Goal: Task Accomplishment & Management: Manage account settings

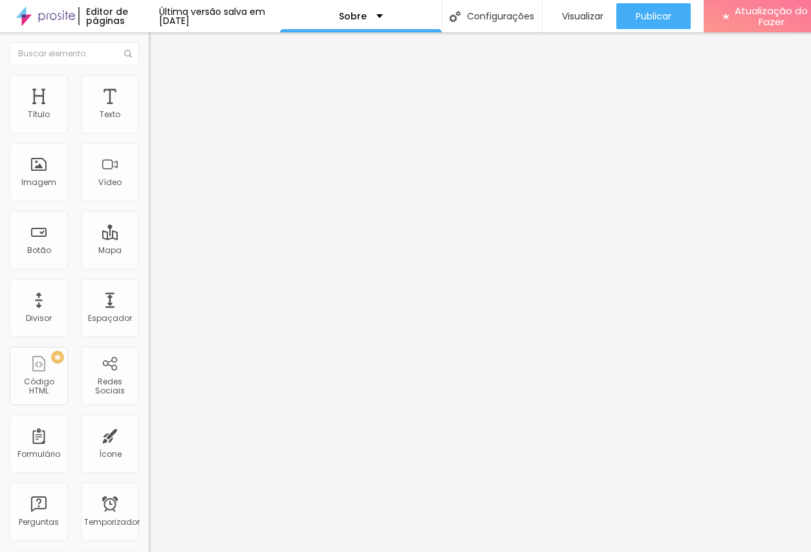
paste input "pin.it/5fDs2vEqx"
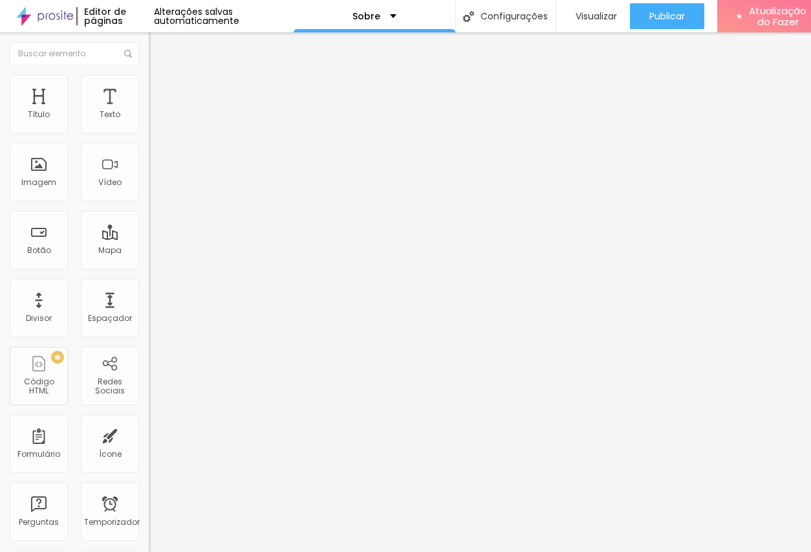
type input "https://pin.it/5fDs2vEqx"
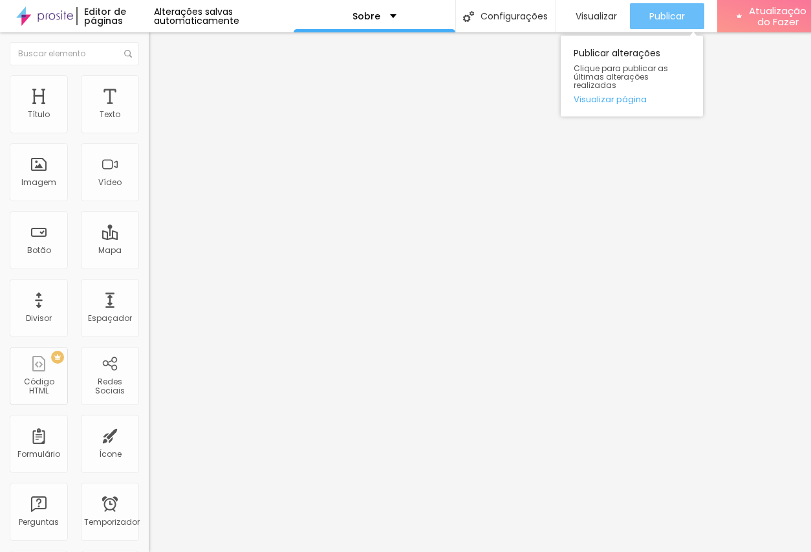
click at [682, 7] on div "Publicar" at bounding box center [667, 16] width 36 height 26
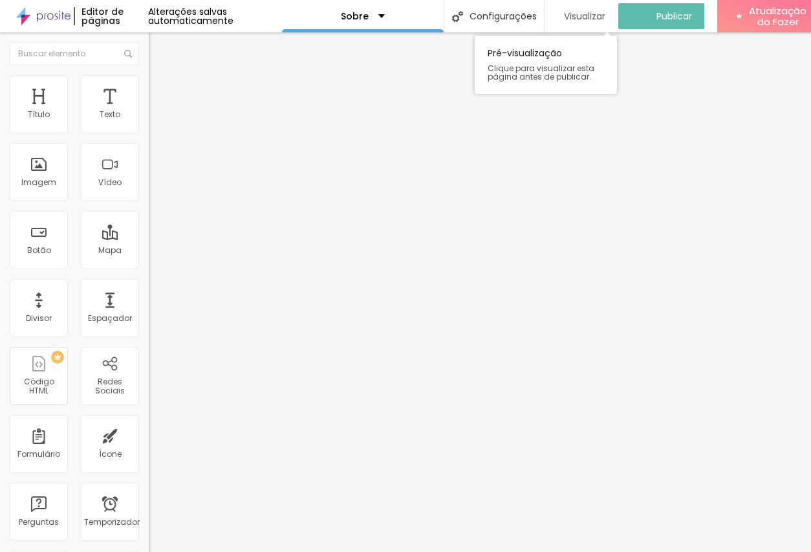
click at [605, 14] on font "Visualizar" at bounding box center [584, 16] width 41 height 13
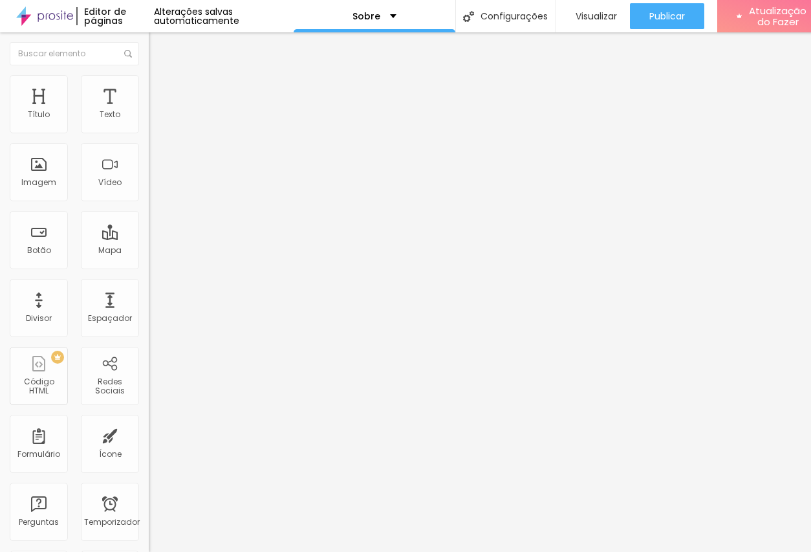
paste input "youtube.com/@drykraujo?si=p60NGWrRqZ0Da-Va"
type input "https://youtube.com/@drykraujo?si=p60NGWrRqZ0Da-Va"
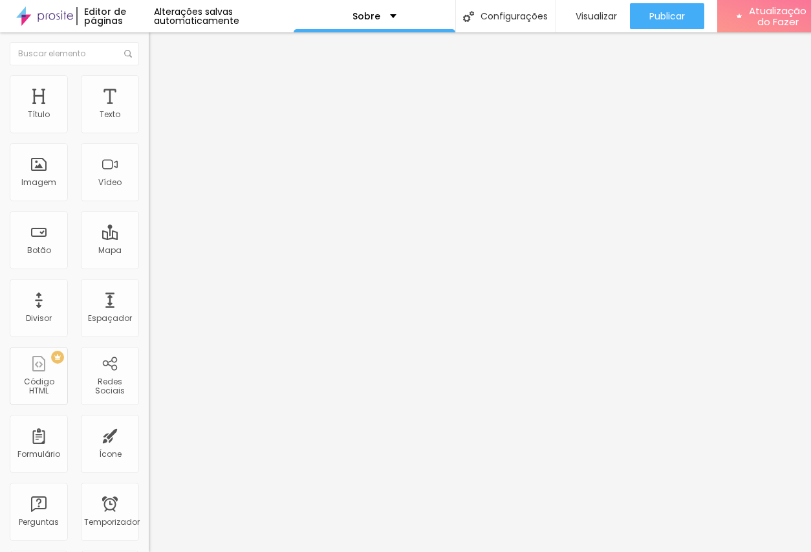
scroll to position [0, 0]
click at [149, 259] on font "Instagram" at bounding box center [170, 264] width 43 height 11
click at [149, 440] on input "/https://www.instagram.com/drykraujo/" at bounding box center [226, 446] width 155 height 13
paste input "https://www.instagram.com/drykraujo?utm_source=ig_web_button_share_sheet&igsh=Z…"
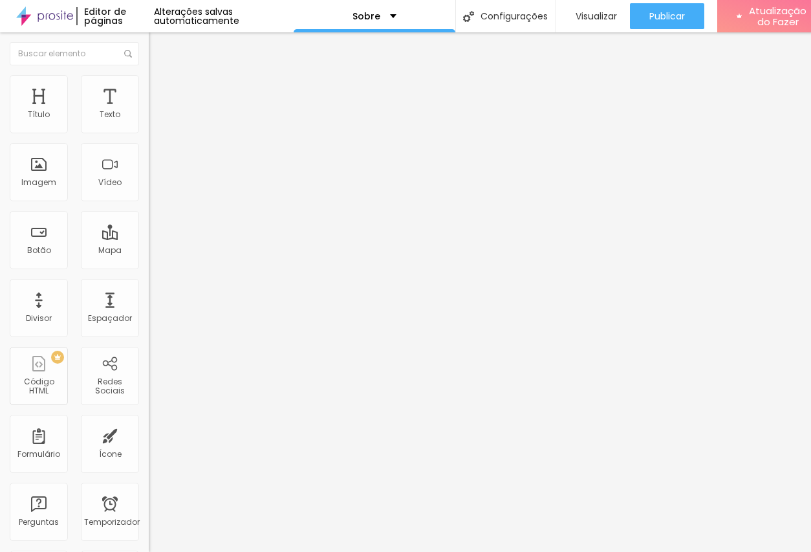
type input "https://www.instagram.com/drykraujo?utm_source=ig_web_button_share_sheet&igsh=Z…"
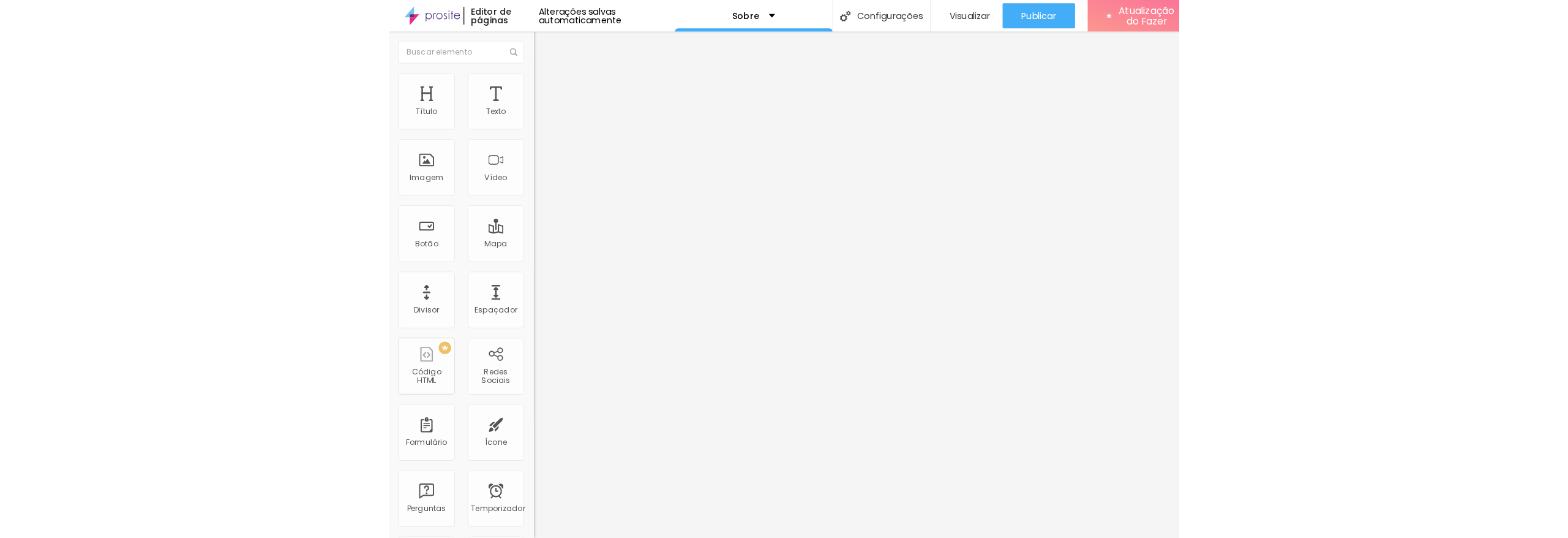
scroll to position [0, 0]
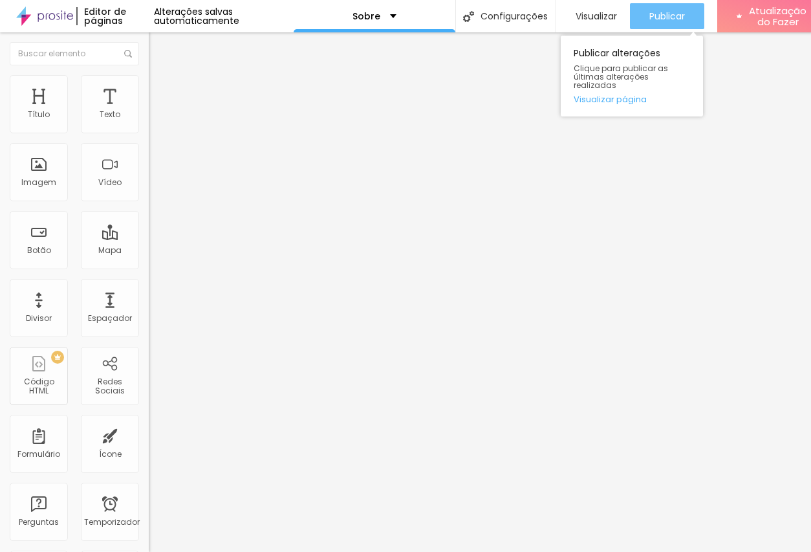
click at [678, 12] on font "Publicar" at bounding box center [667, 16] width 36 height 13
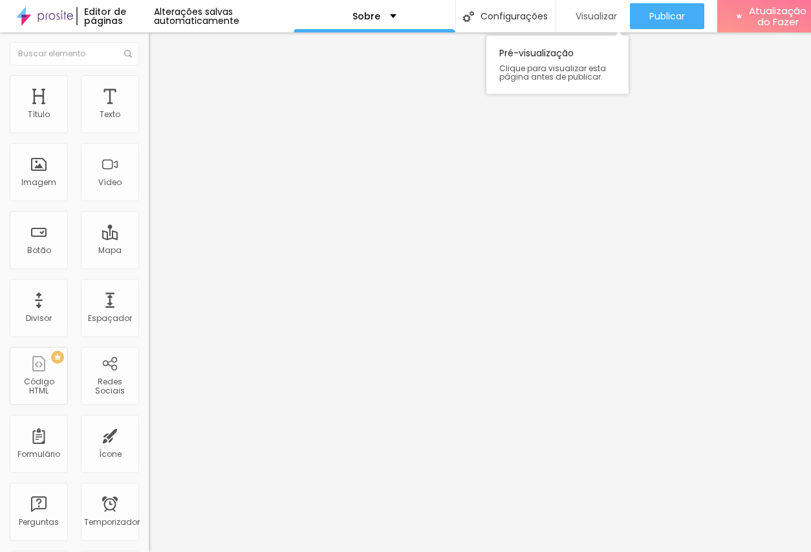
click at [601, 16] on font "Visualizar" at bounding box center [596, 16] width 41 height 13
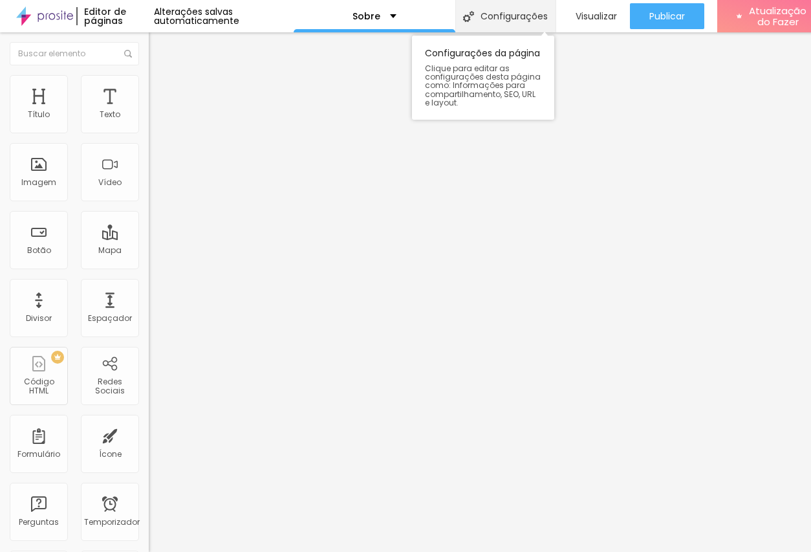
click at [512, 14] on font "Configurações" at bounding box center [514, 16] width 67 height 13
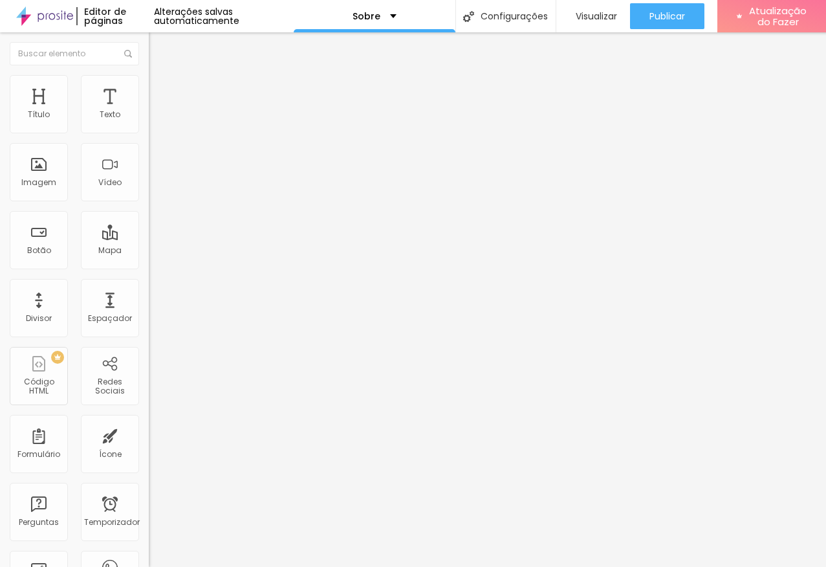
drag, startPoint x: 486, startPoint y: 227, endPoint x: 312, endPoint y: 220, distance: 174.8
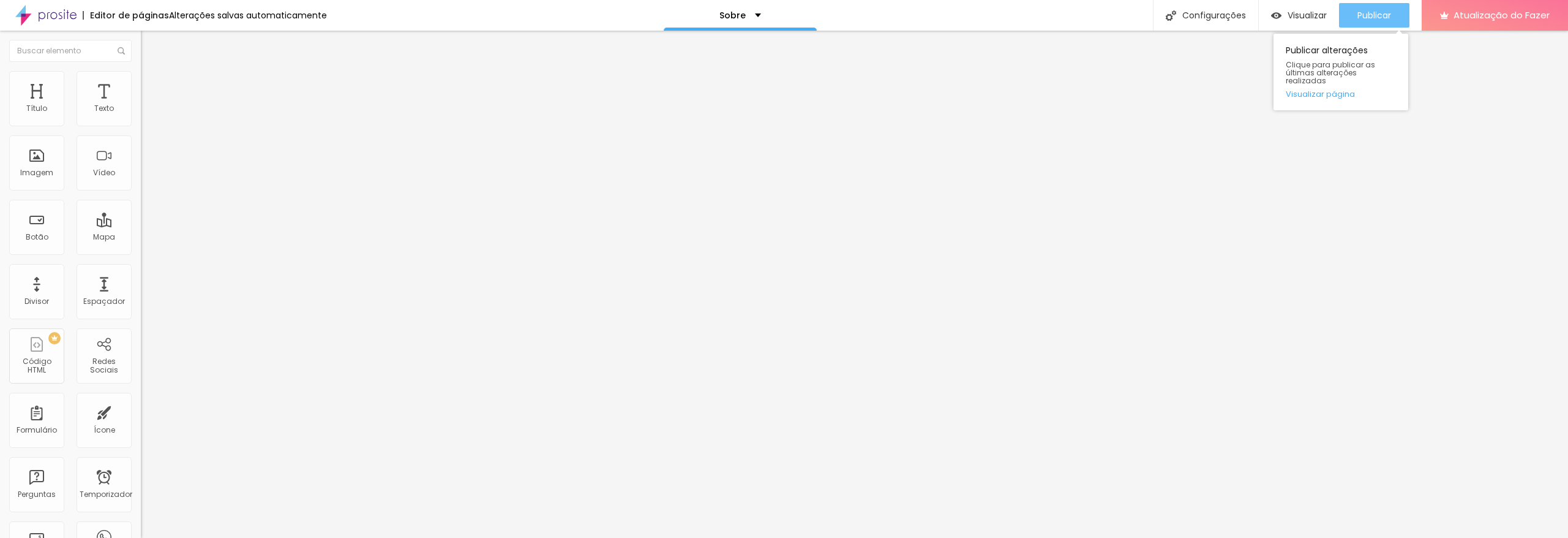
click at [767, 5] on div "Publicar" at bounding box center [1375, 15] width 34 height 25
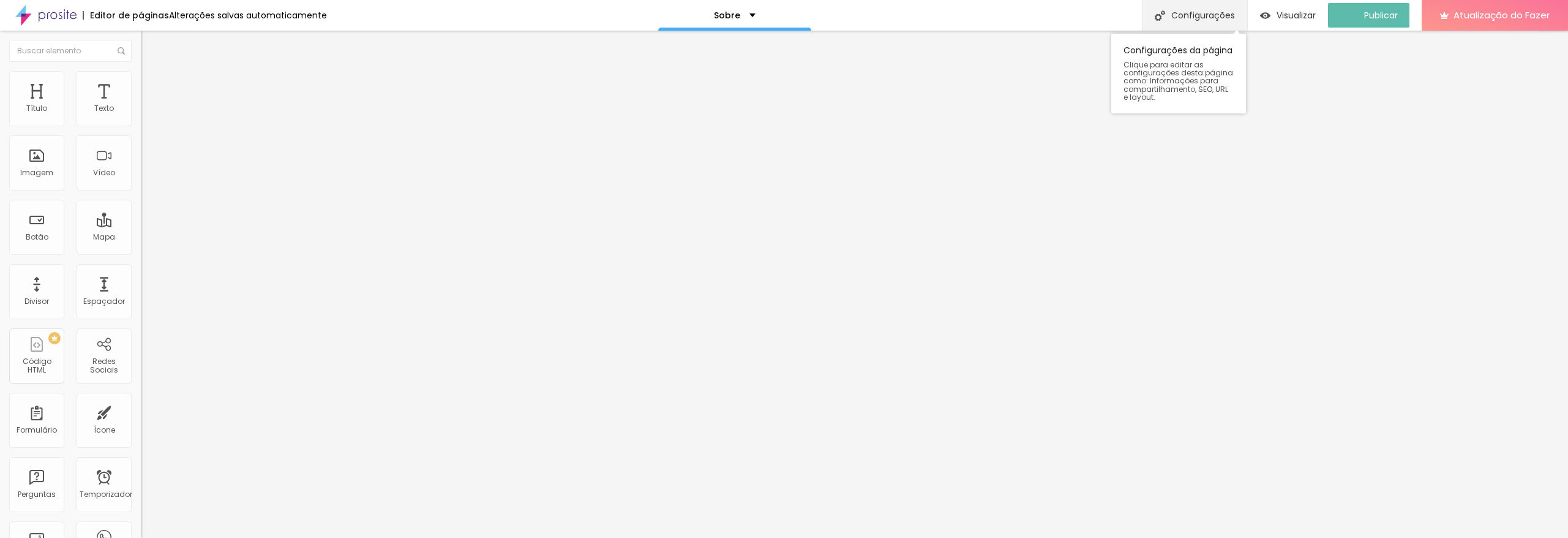
click at [767, 20] on div "Configurações" at bounding box center [1194, 15] width 105 height 30
drag, startPoint x: 662, startPoint y: 218, endPoint x: 812, endPoint y: 216, distance: 150.0
copy font "https://drykraujo.alboompro.com/sobre"
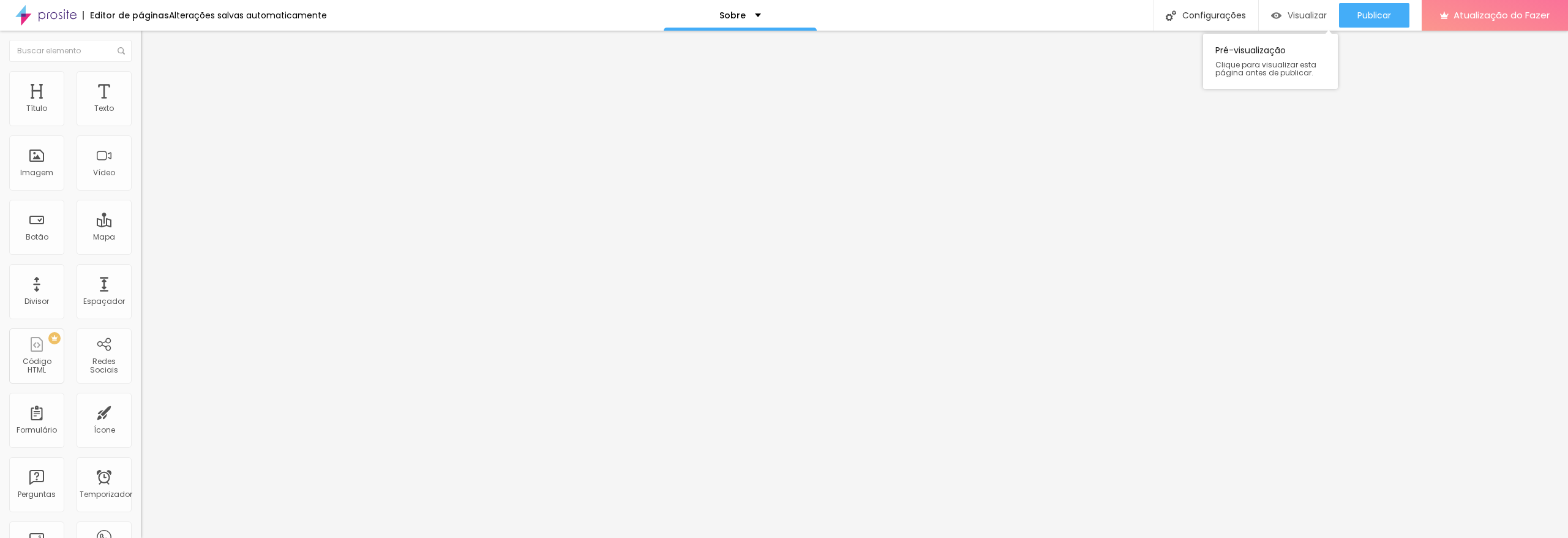
click at [767, 15] on font "Visualizar" at bounding box center [1307, 15] width 39 height 12
click at [739, 13] on font "Sobre" at bounding box center [733, 15] width 27 height 12
click at [58, 13] on img at bounding box center [45, 15] width 62 height 30
